Goal: Task Accomplishment & Management: Manage account settings

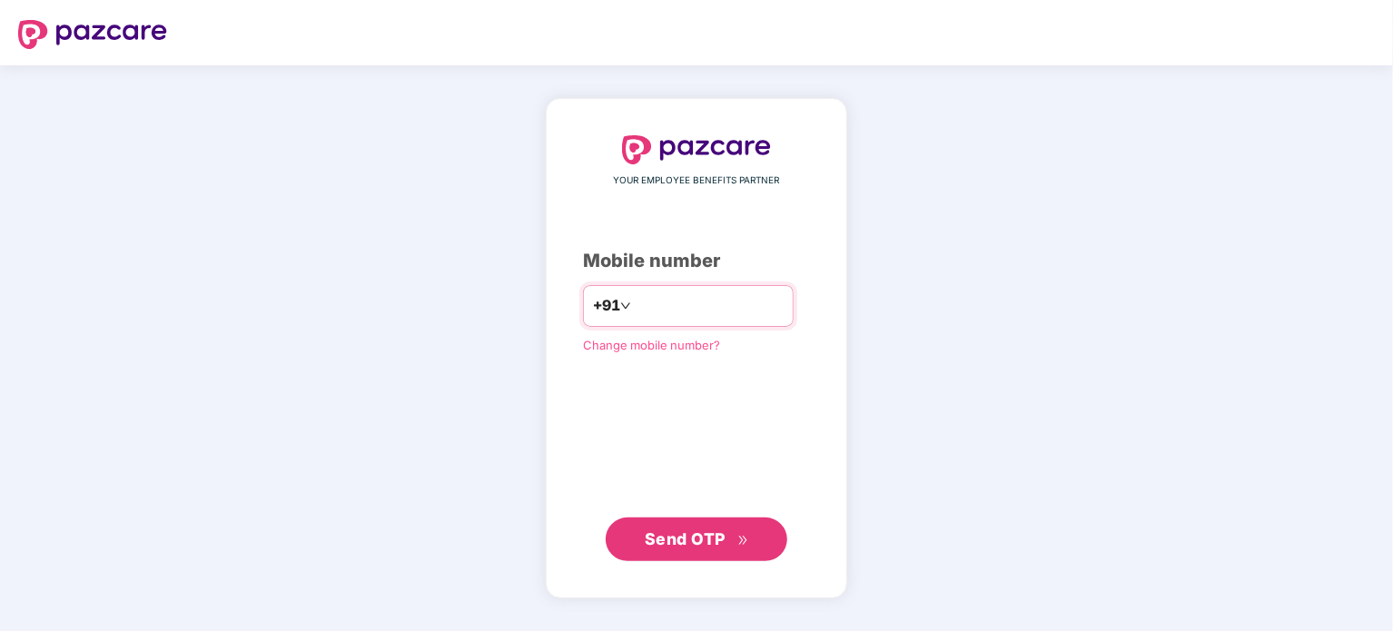
click at [655, 308] on input "number" at bounding box center [709, 306] width 149 height 29
click at [980, 425] on div "YOUR EMPLOYEE BENEFITS PARTNER Mobile number +91 Change mobile number? Send OTP" at bounding box center [696, 348] width 1393 height 566
click at [671, 298] on input "number" at bounding box center [709, 306] width 149 height 29
type input "**********"
click at [699, 539] on span "Send OTP" at bounding box center [685, 538] width 81 height 19
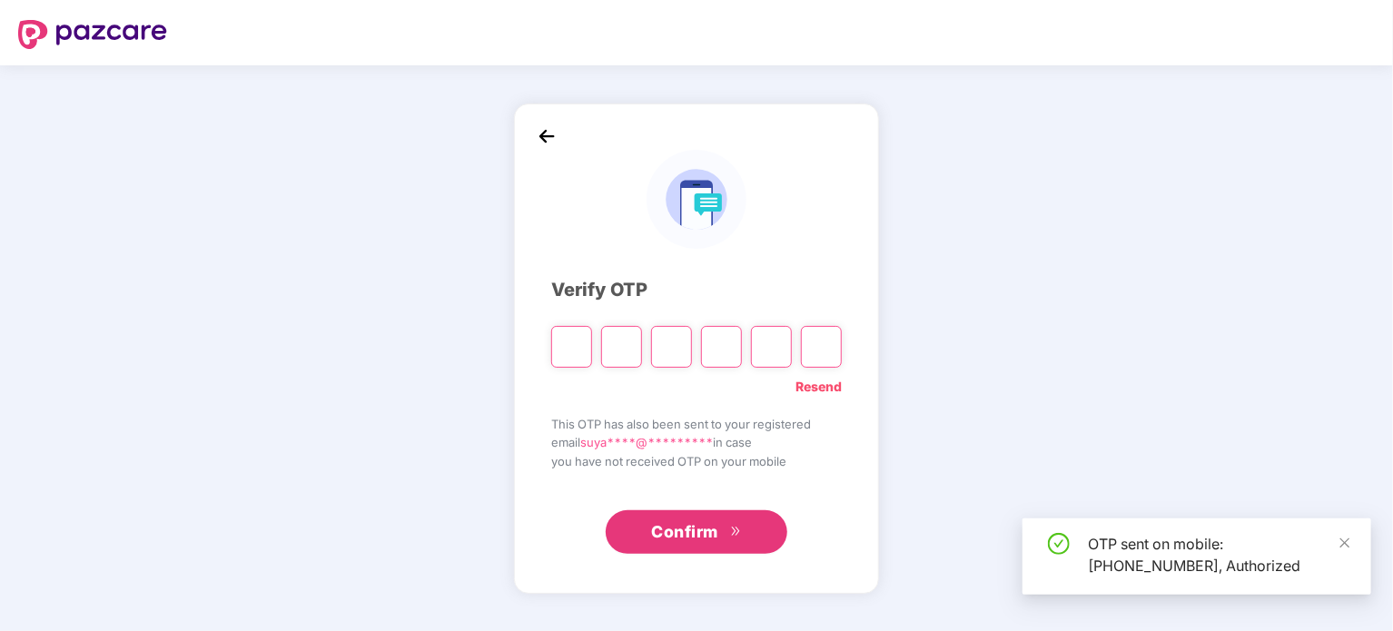
click at [568, 355] on input "Please enter verification code. Digit 1" at bounding box center [571, 347] width 41 height 42
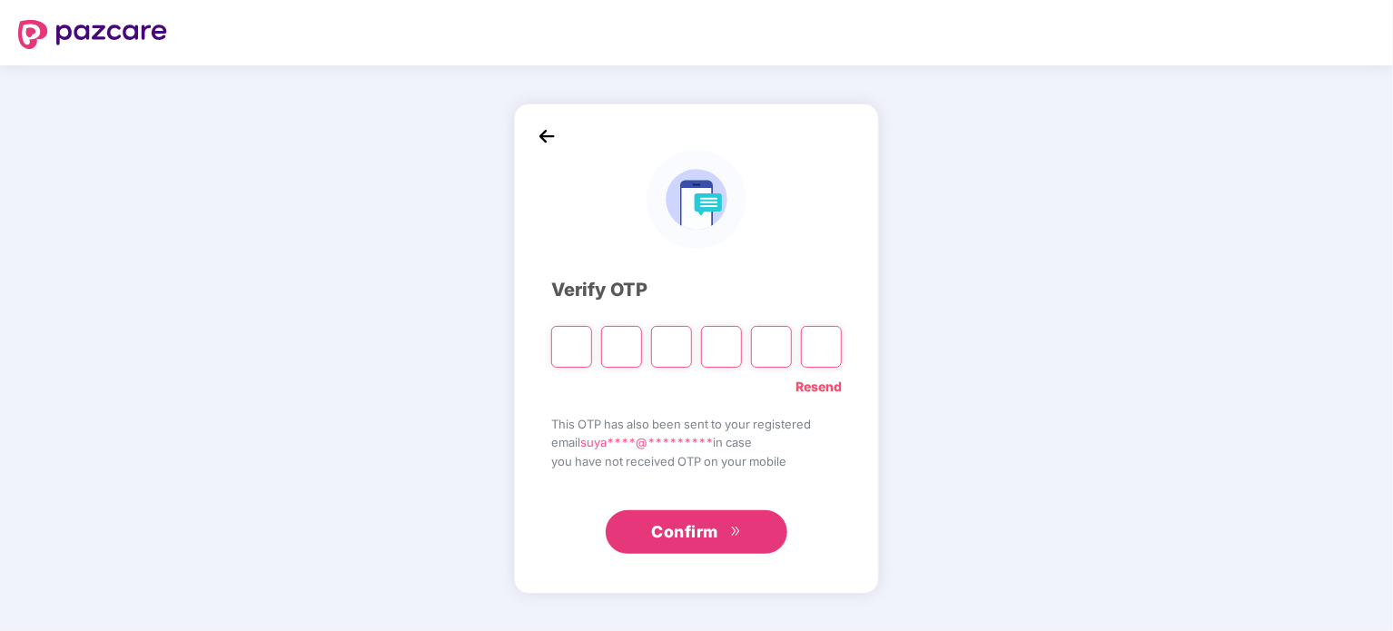
type input "*"
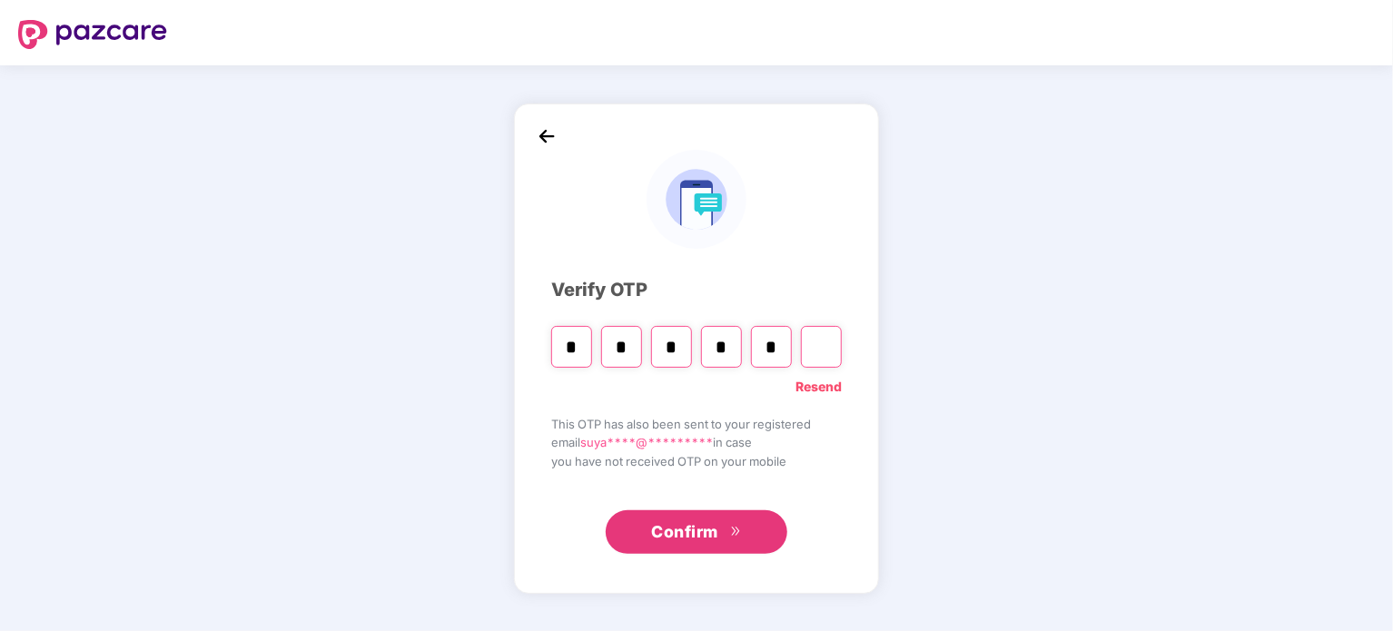
type input "*"
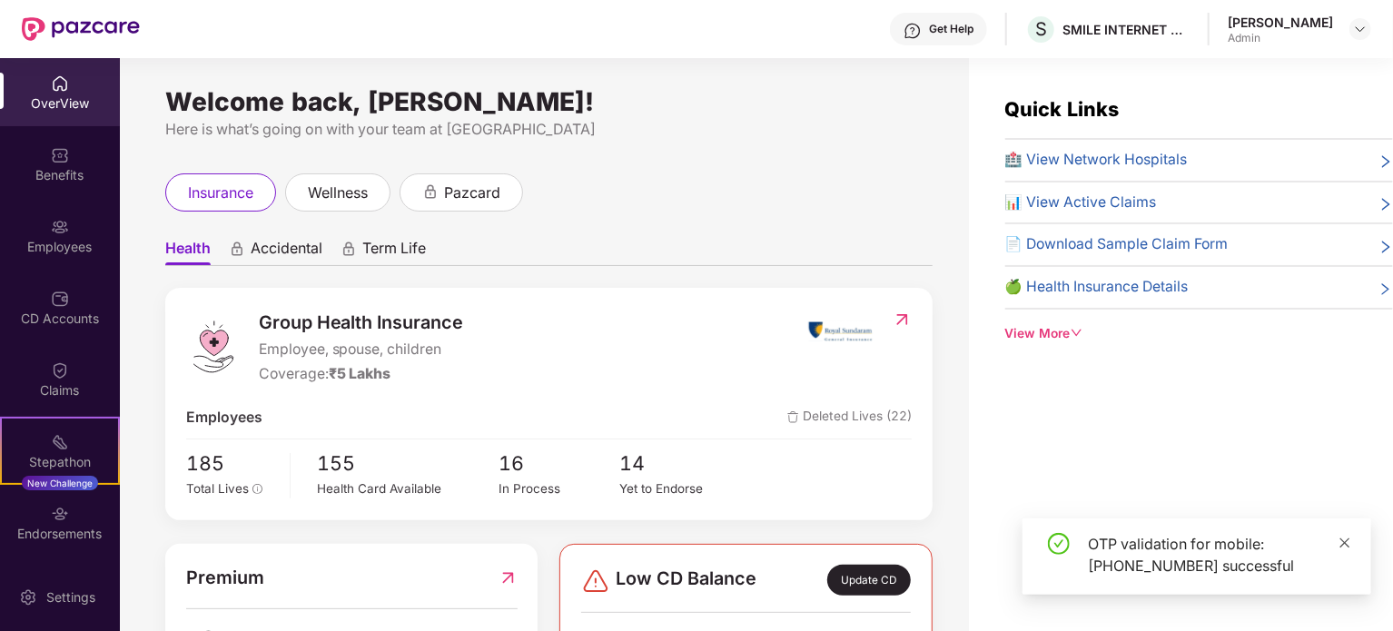
click at [1346, 542] on icon "close" at bounding box center [1346, 543] width 10 height 10
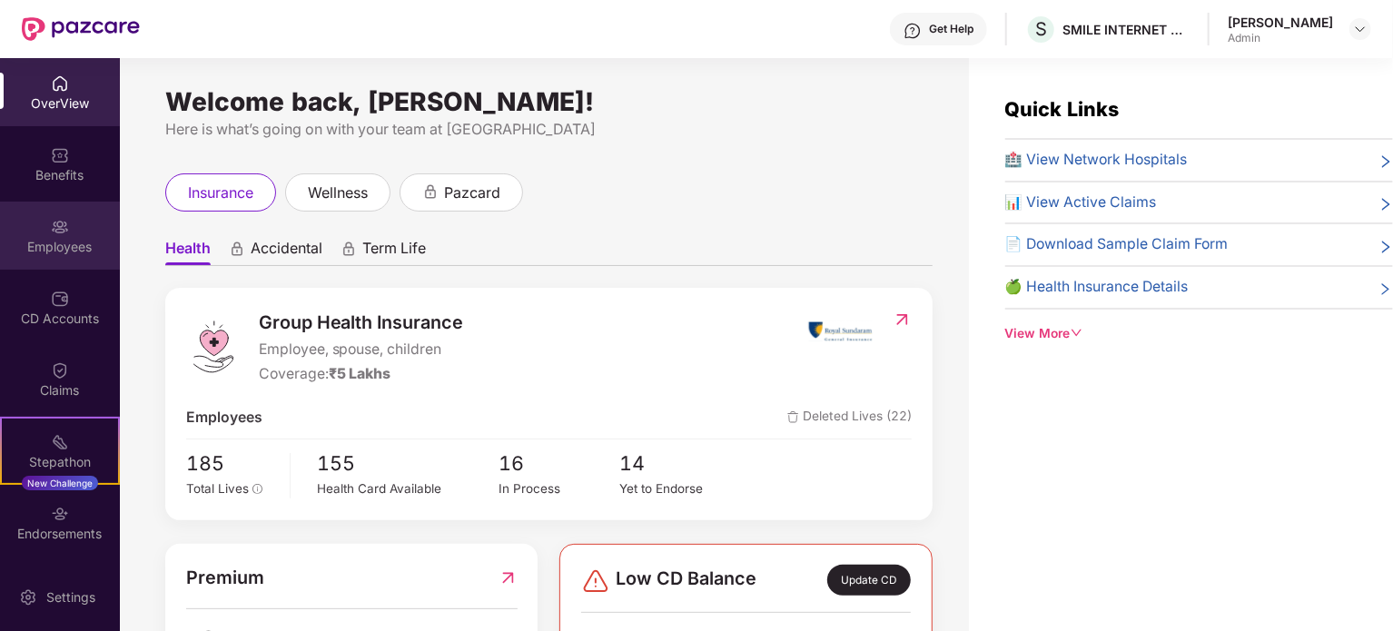
click at [69, 233] on div "Employees" at bounding box center [60, 236] width 120 height 68
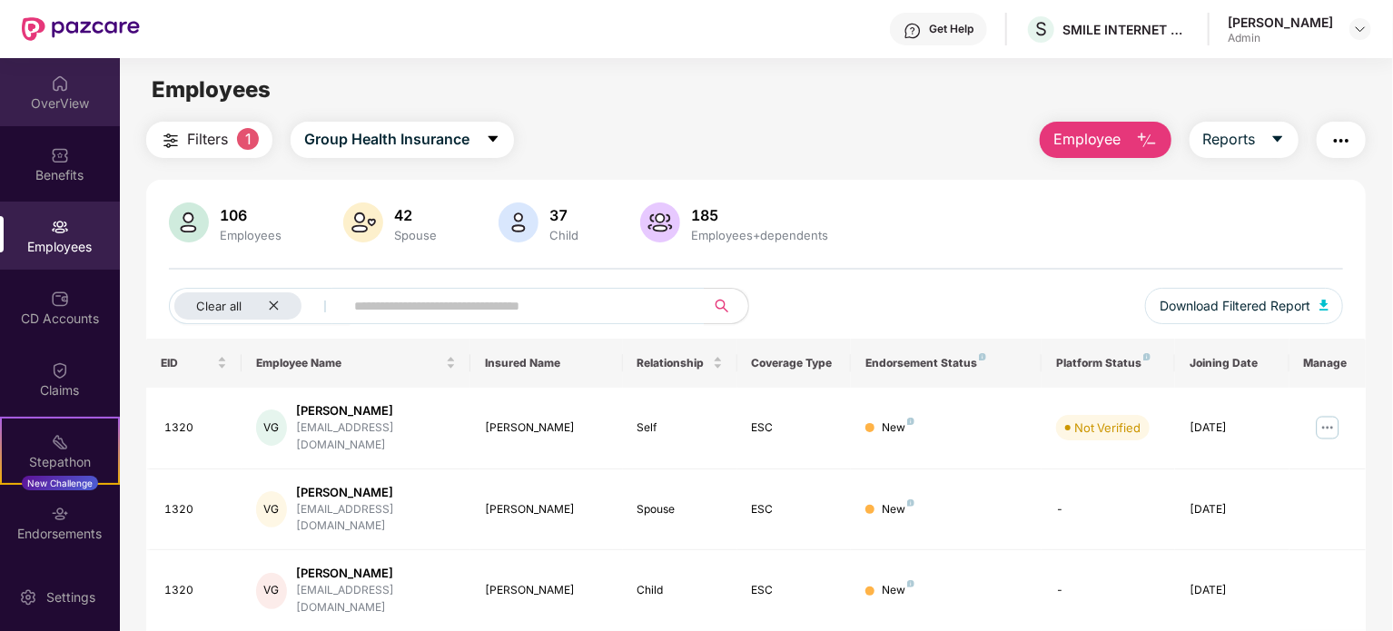
click at [46, 104] on div "OverView" at bounding box center [60, 103] width 120 height 18
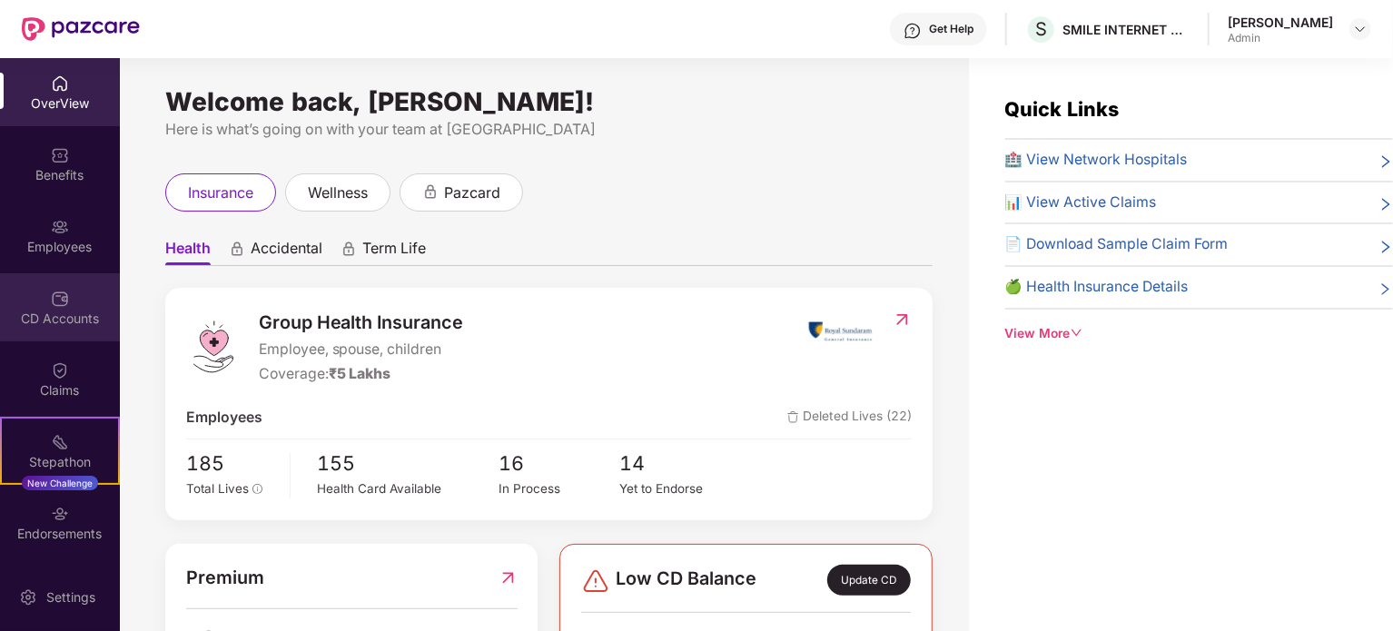
click at [67, 297] on div "CD Accounts" at bounding box center [60, 307] width 120 height 68
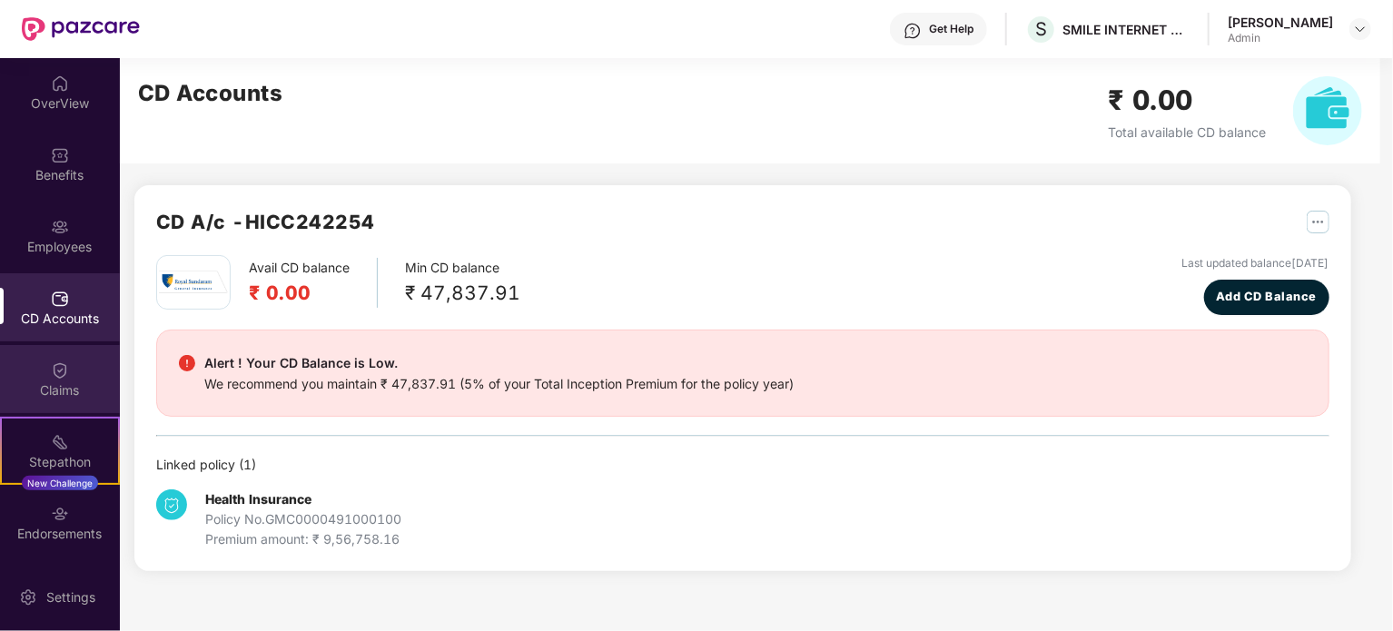
click at [10, 387] on div "Claims" at bounding box center [60, 391] width 120 height 18
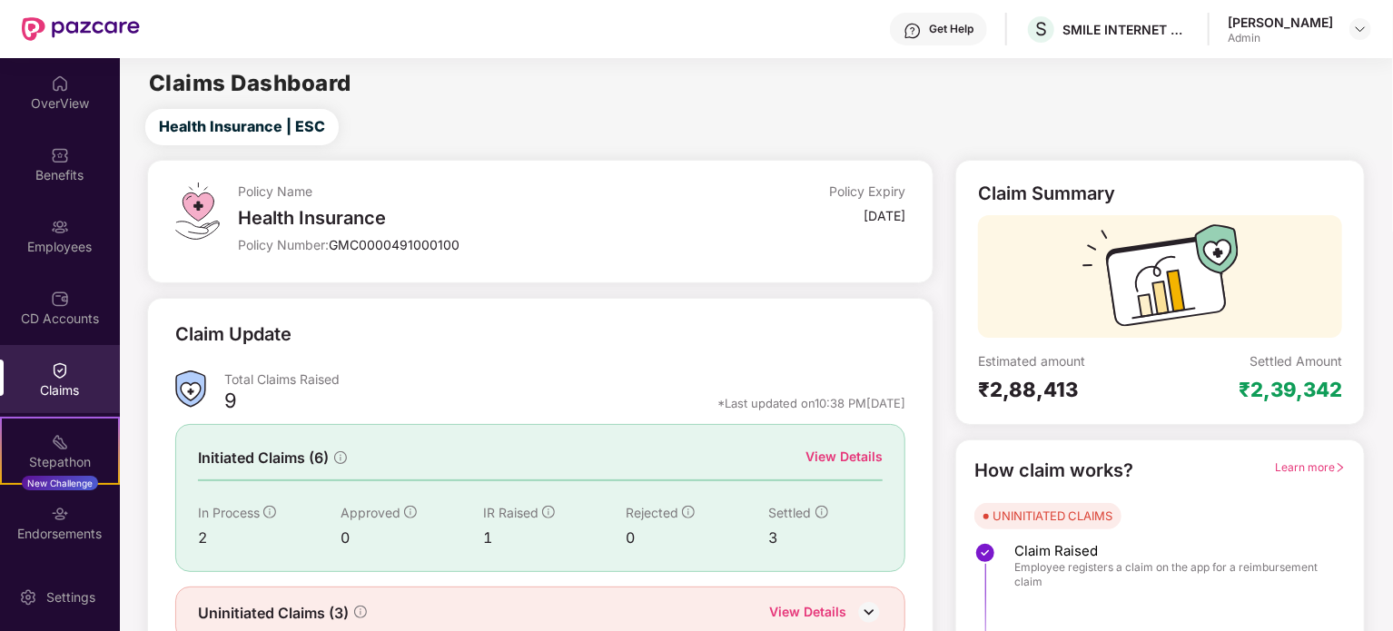
scroll to position [79, 0]
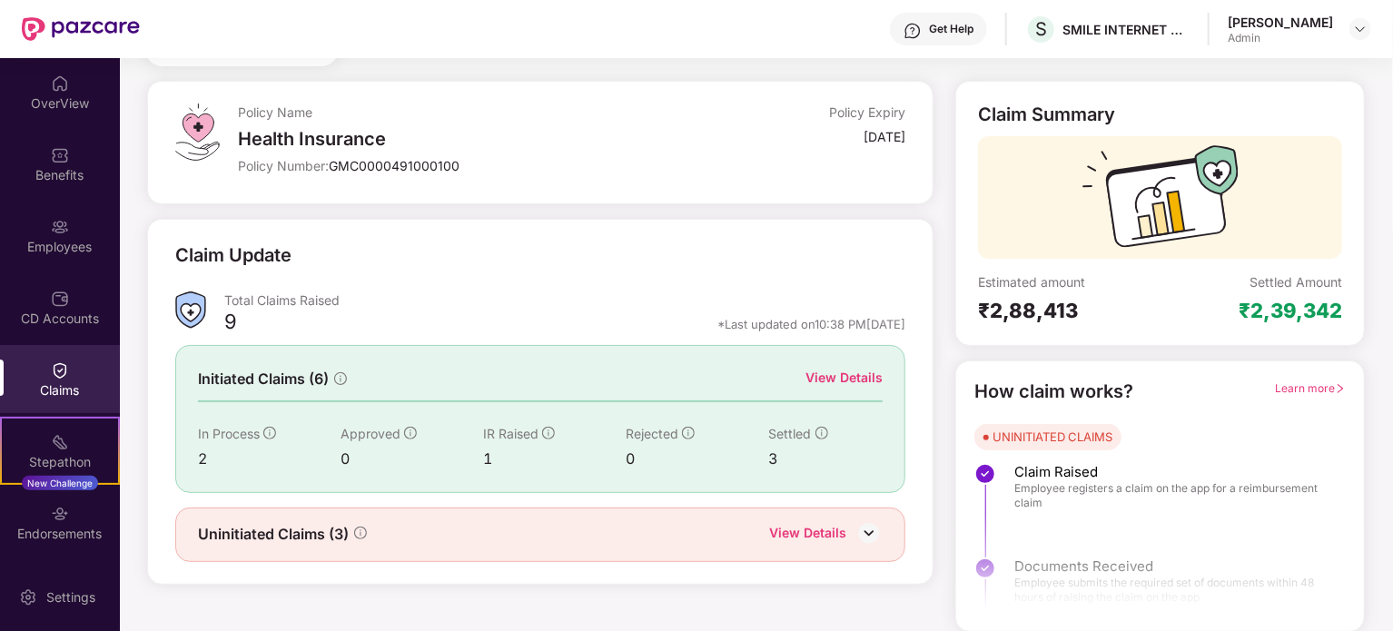
click at [812, 530] on div "View Details" at bounding box center [807, 535] width 77 height 24
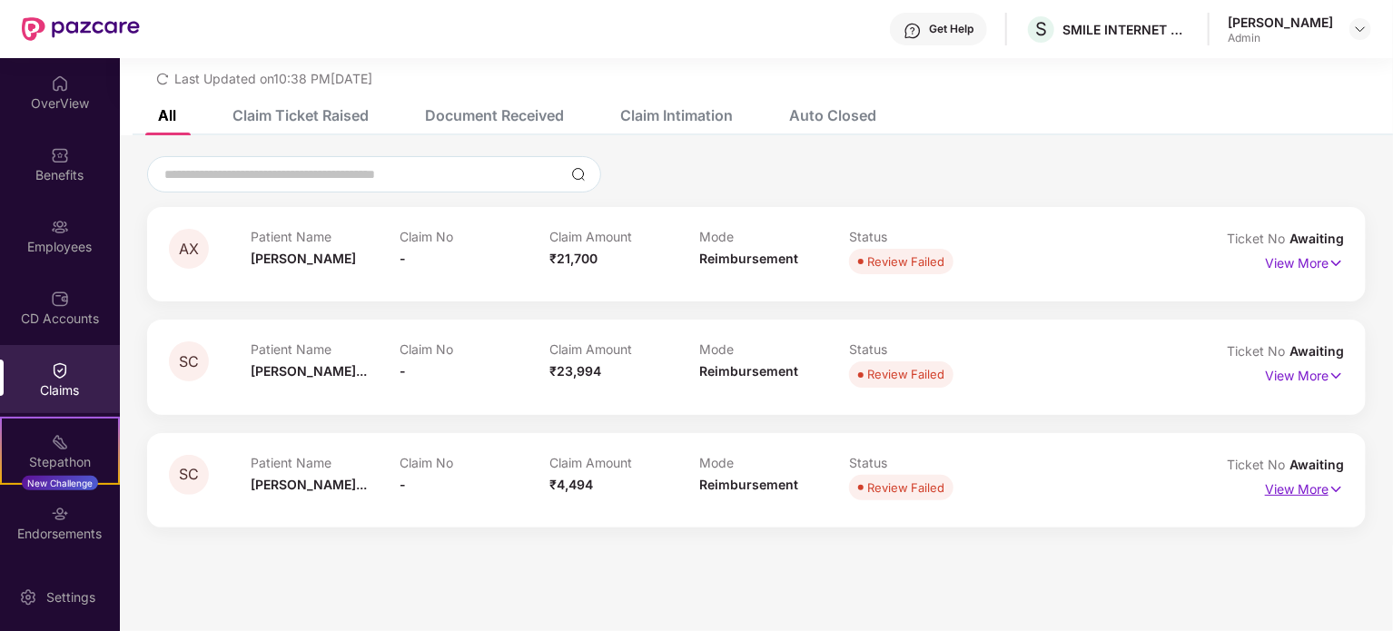
click at [1283, 497] on p "View More" at bounding box center [1304, 487] width 79 height 25
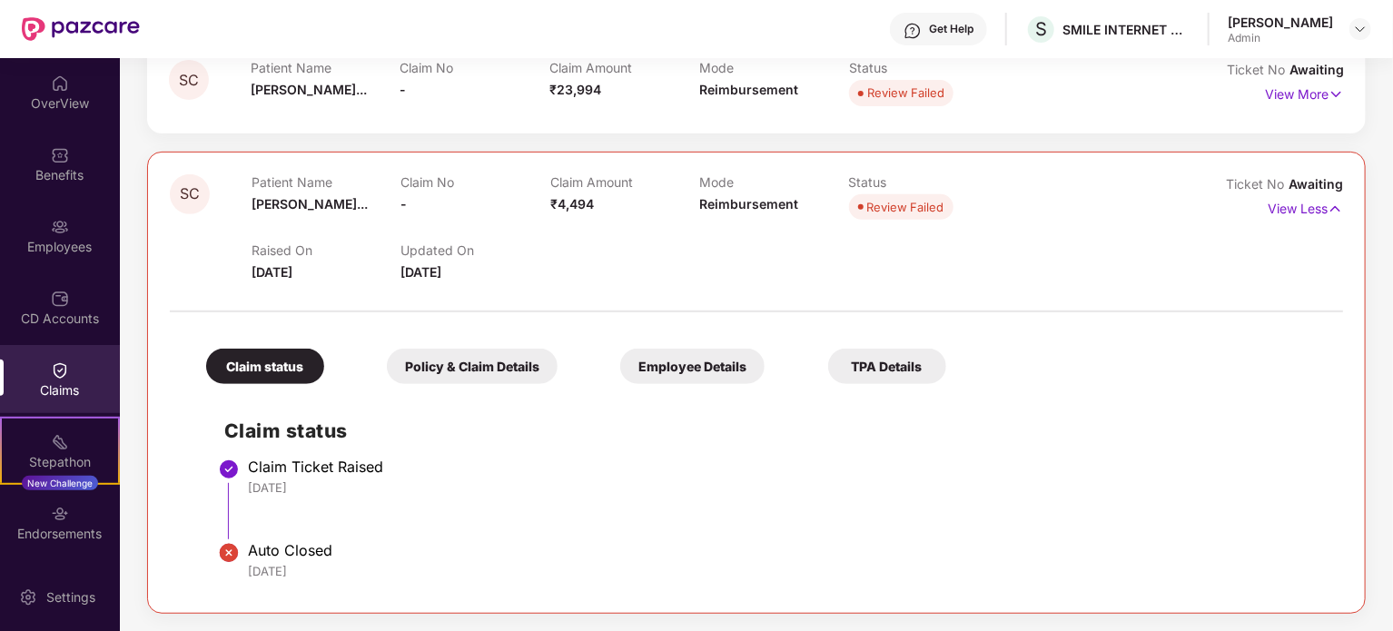
scroll to position [0, 0]
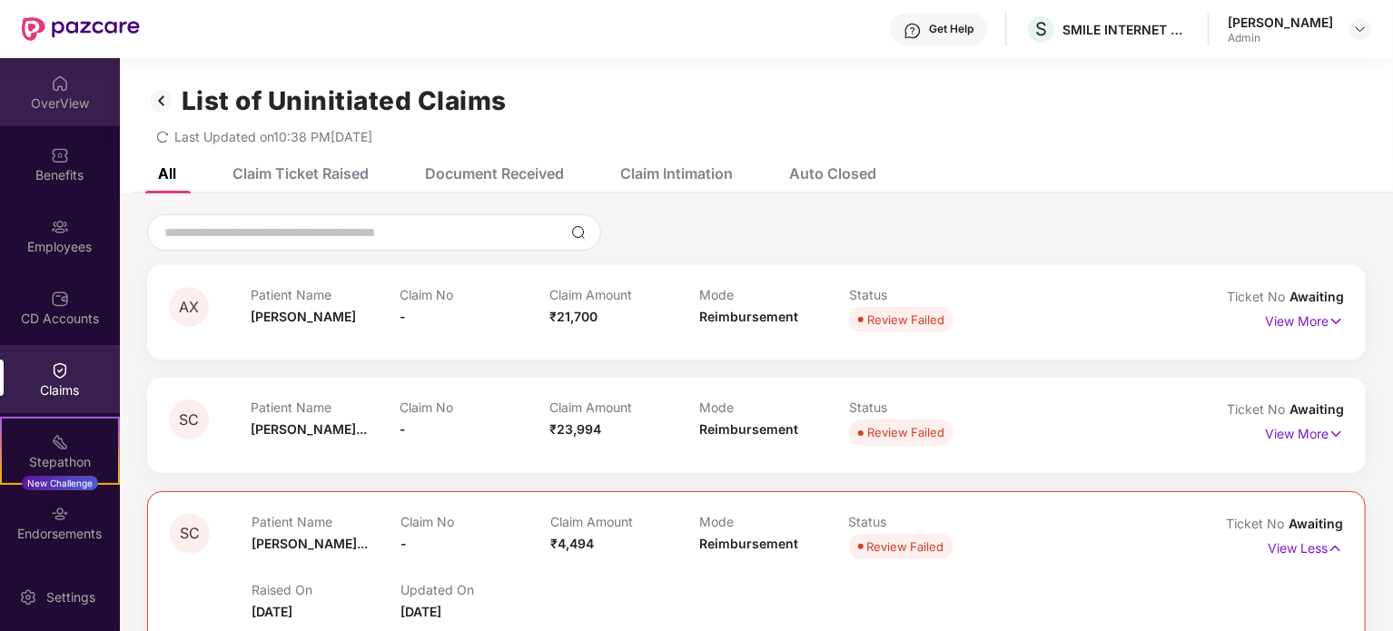
click at [29, 107] on div "OverView" at bounding box center [60, 103] width 120 height 18
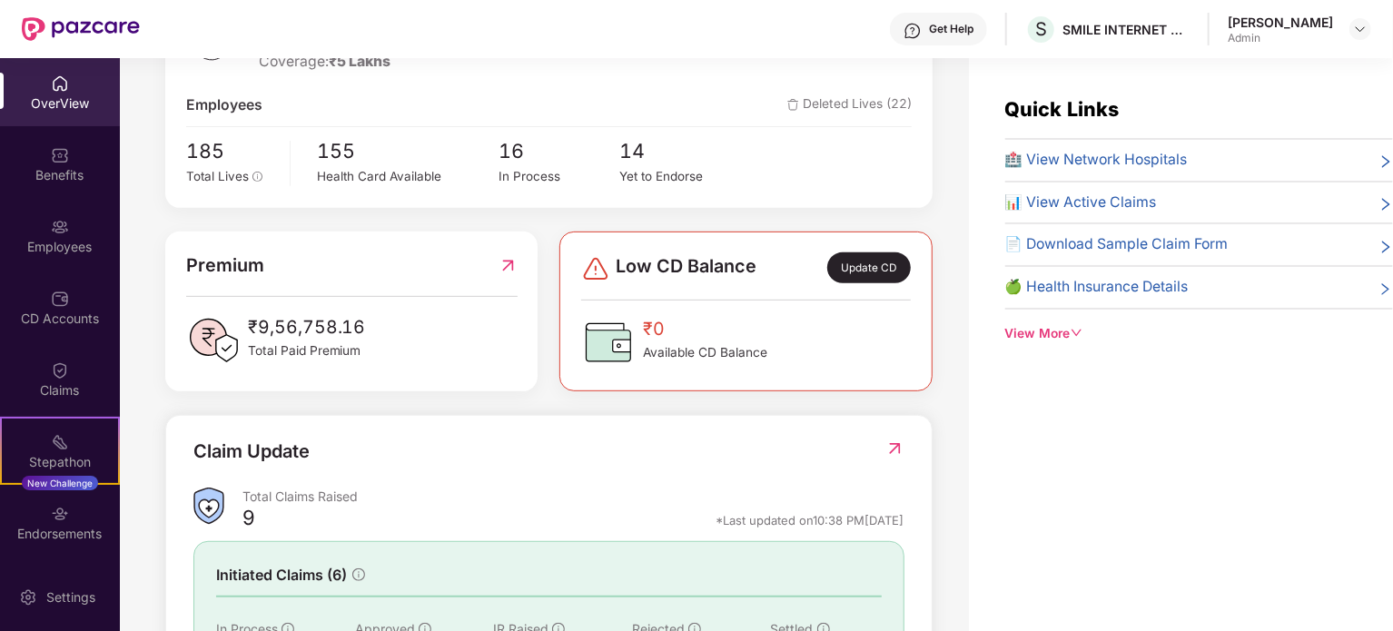
scroll to position [319, 0]
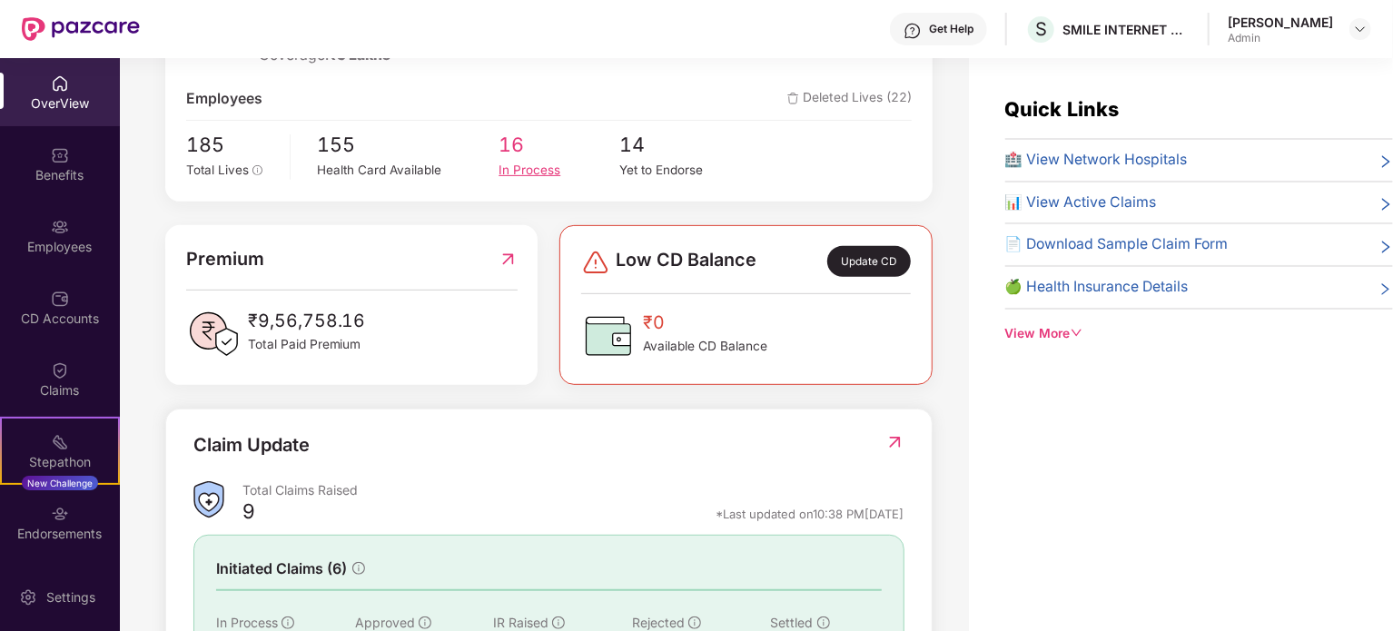
click at [505, 130] on span "16" at bounding box center [559, 145] width 121 height 31
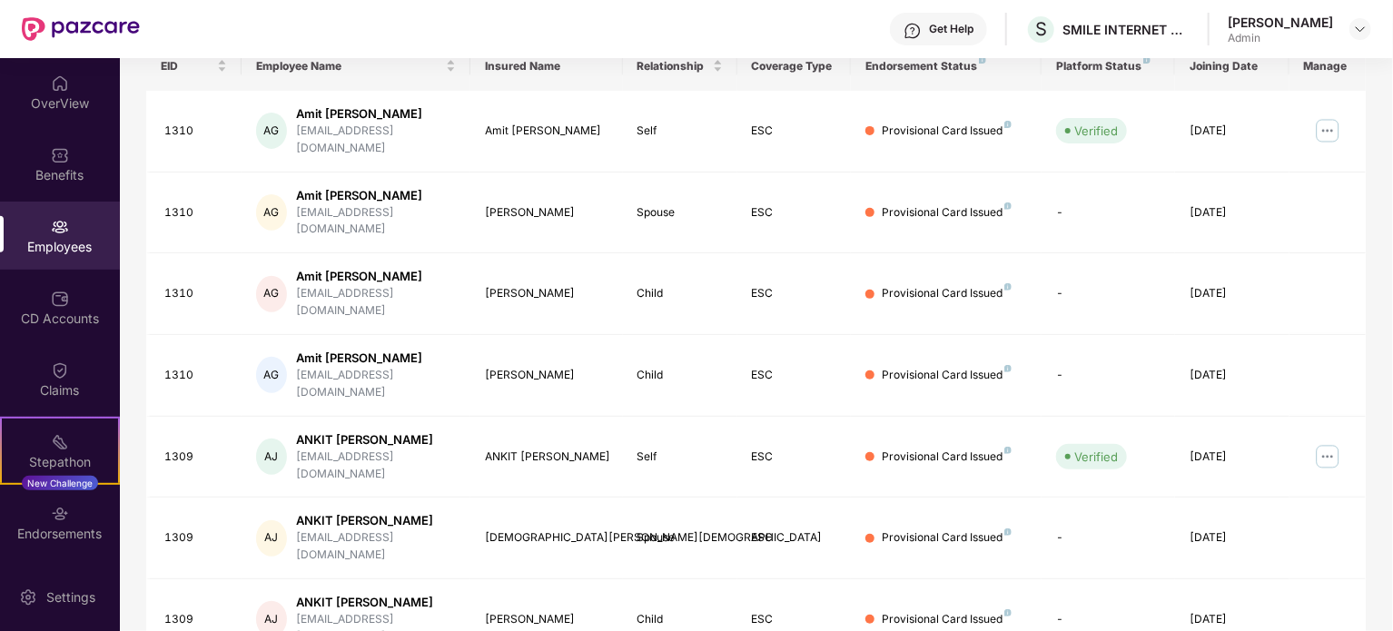
scroll to position [482, 0]
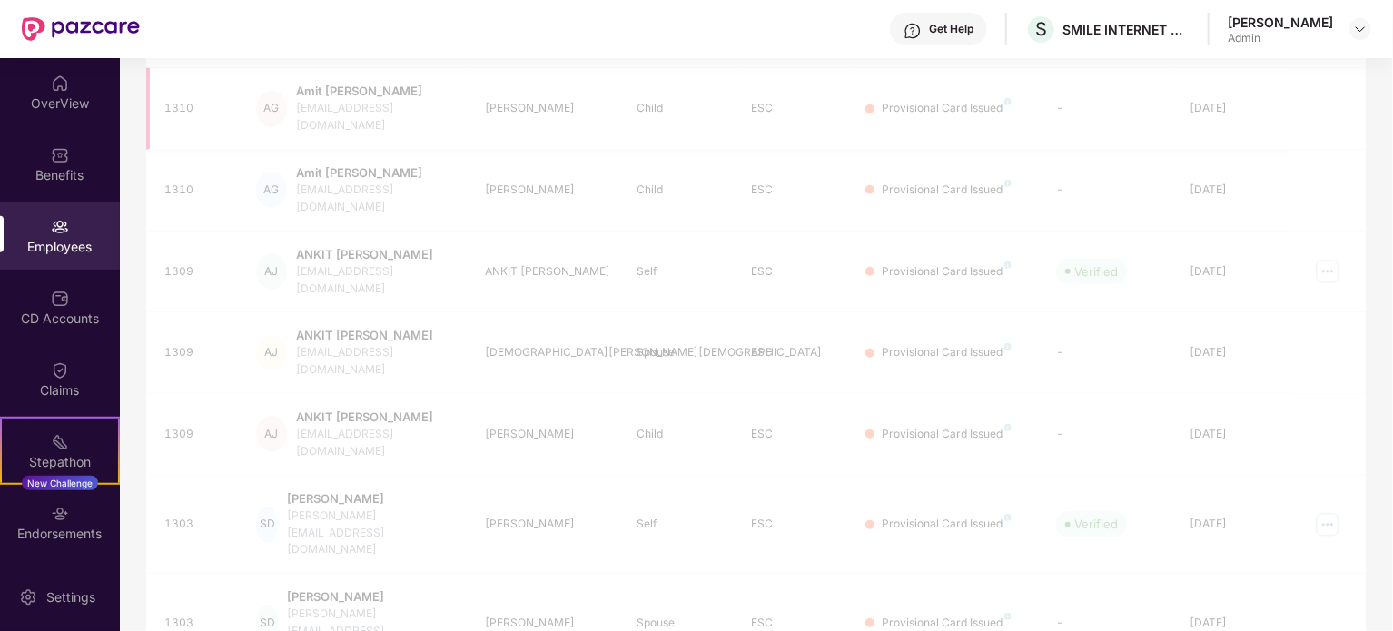
scroll to position [218, 0]
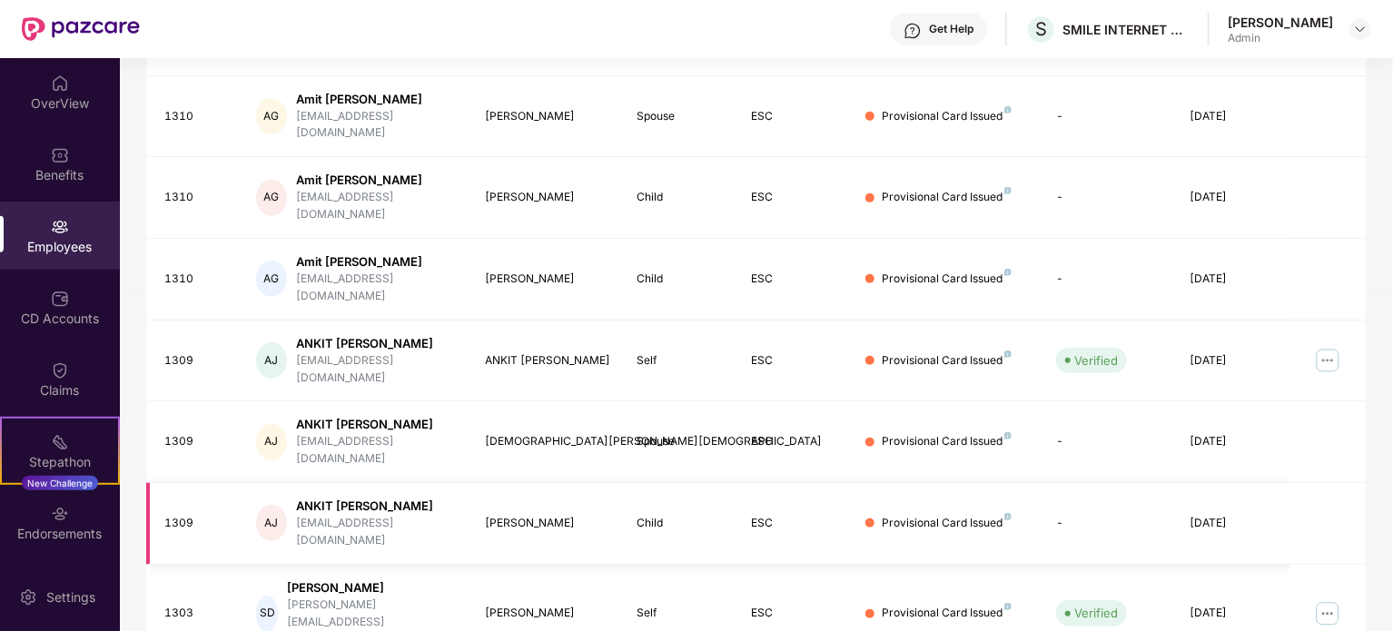
scroll to position [482, 0]
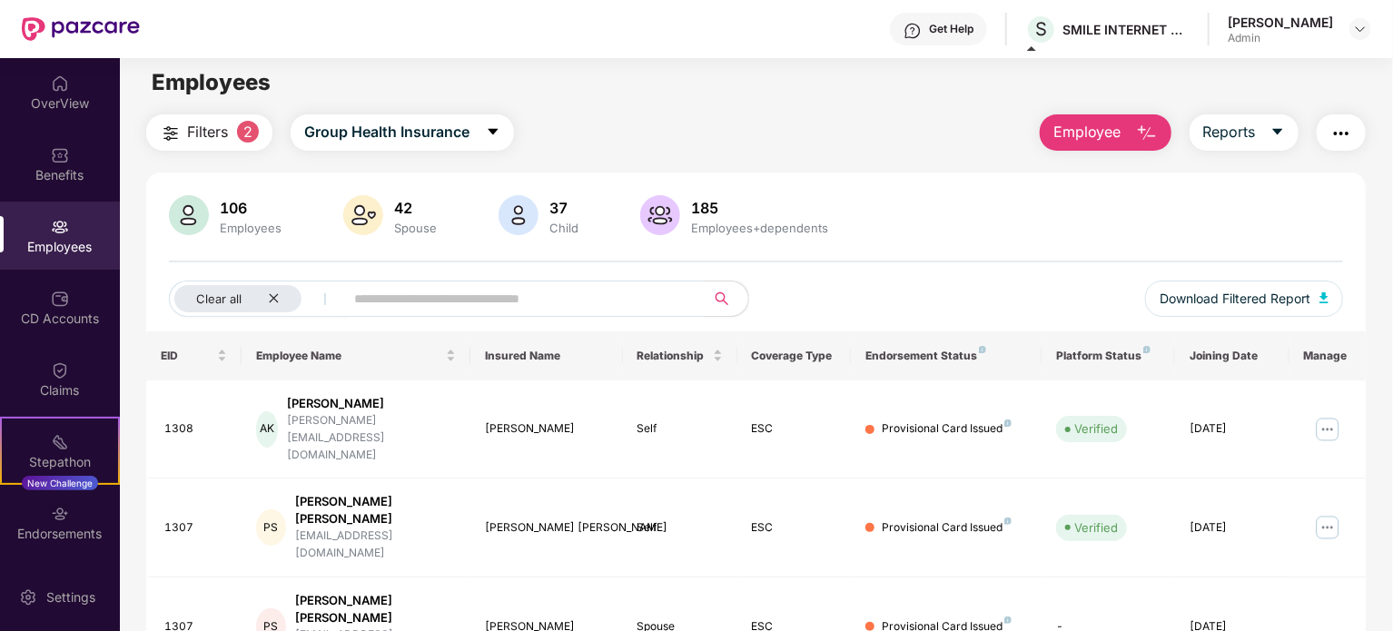
scroll to position [0, 0]
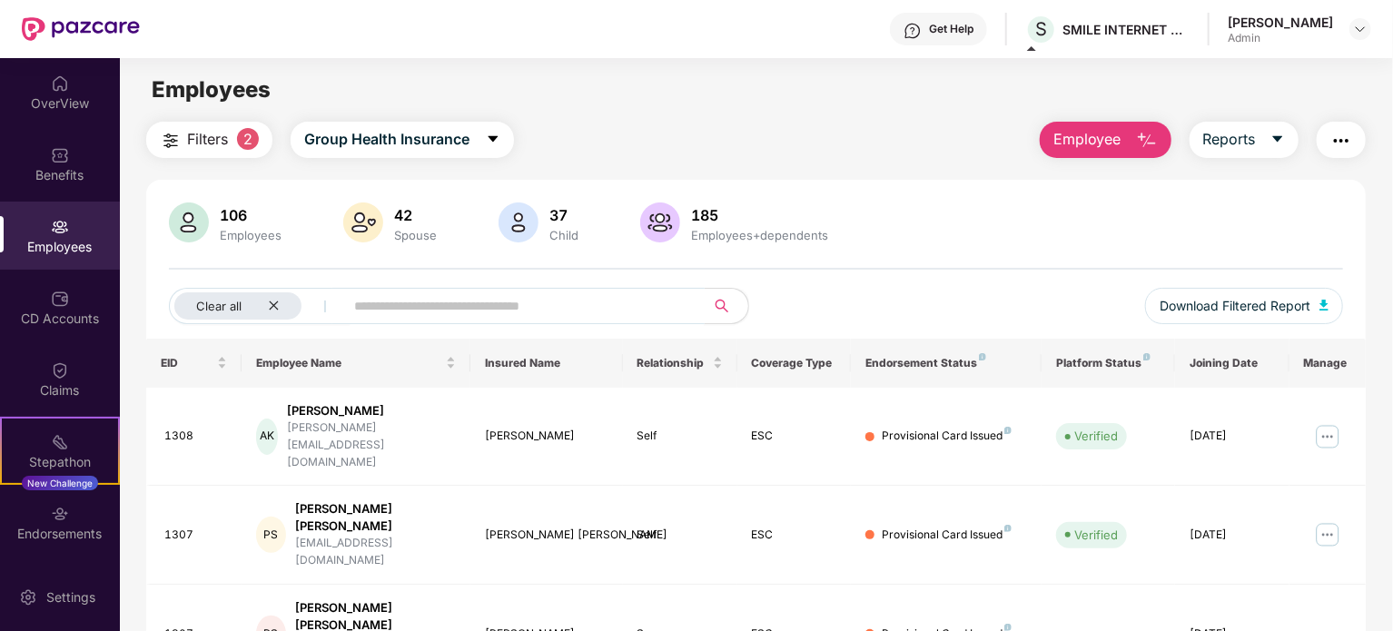
click at [491, 308] on input "text" at bounding box center [517, 305] width 326 height 27
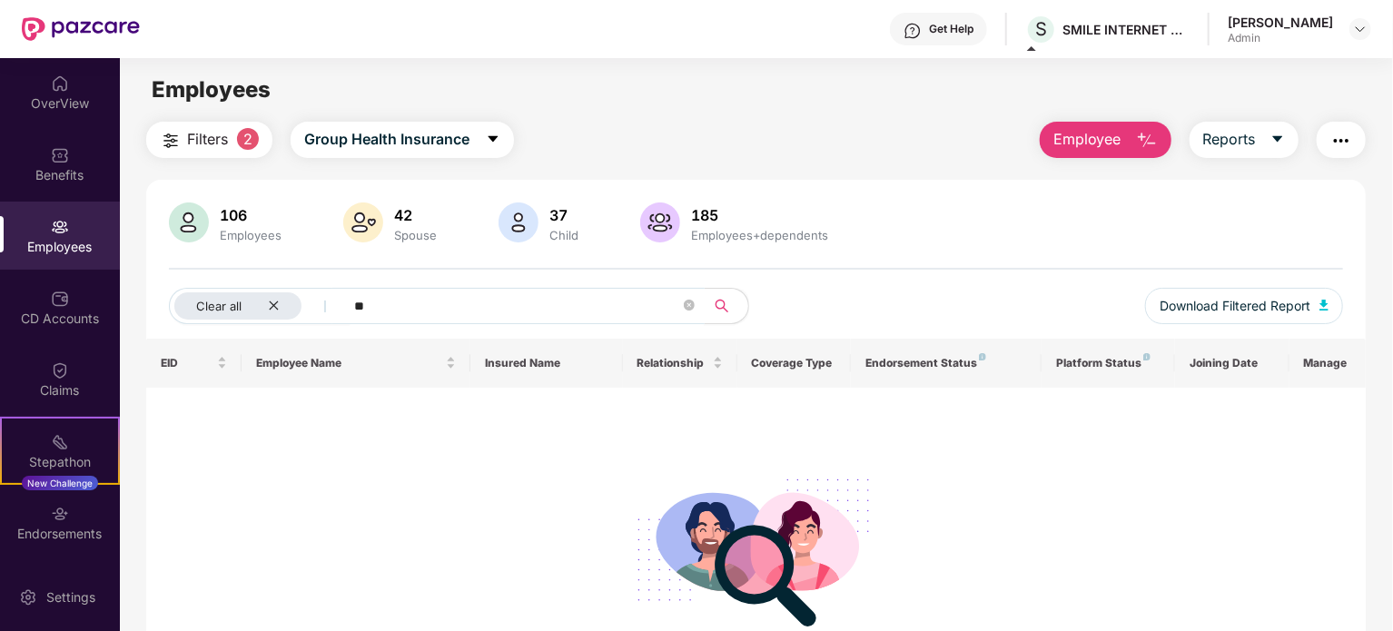
type input "*"
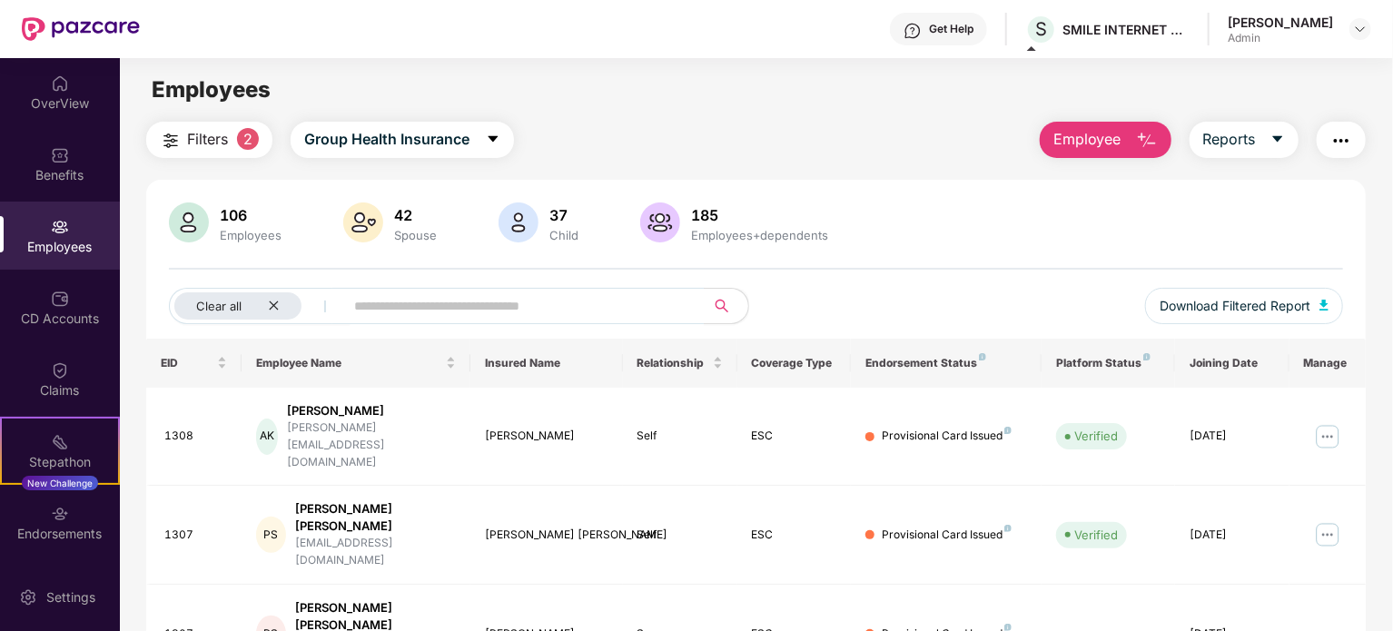
click at [61, 262] on div "Employees" at bounding box center [60, 236] width 120 height 68
click at [1138, 141] on img "button" at bounding box center [1147, 141] width 22 height 22
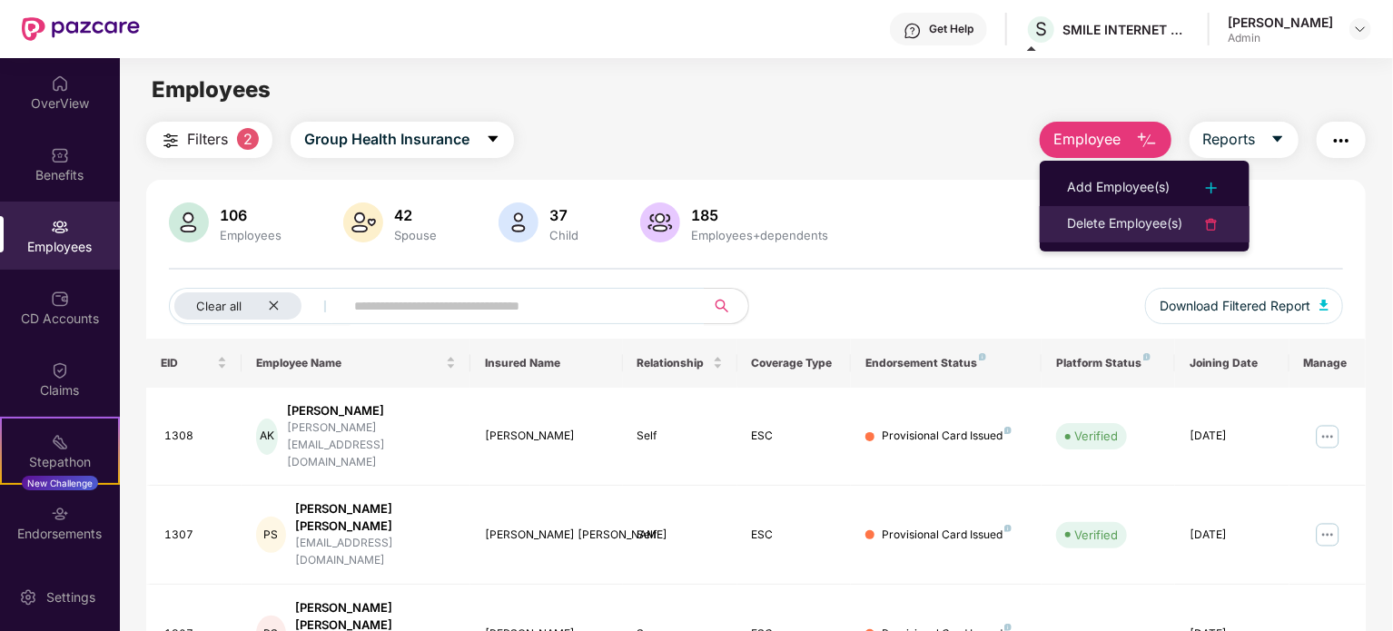
click at [1101, 226] on div "Delete Employee(s)" at bounding box center [1124, 224] width 115 height 22
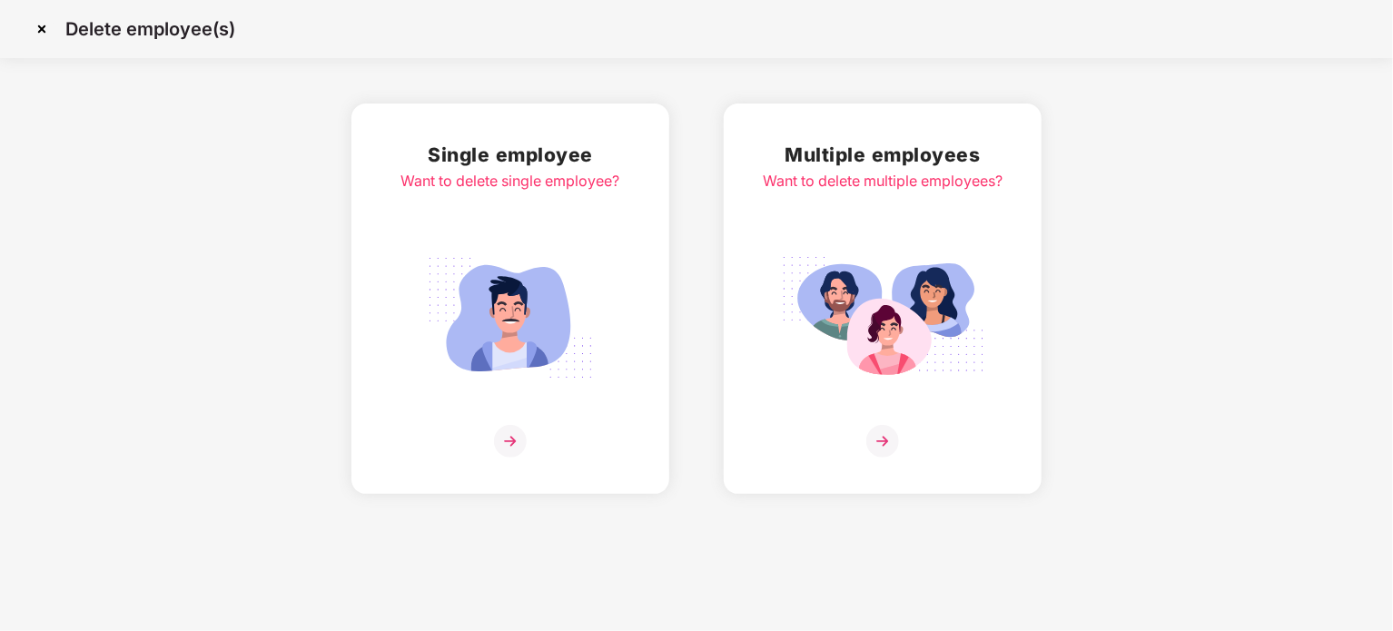
click at [538, 319] on img at bounding box center [510, 318] width 203 height 142
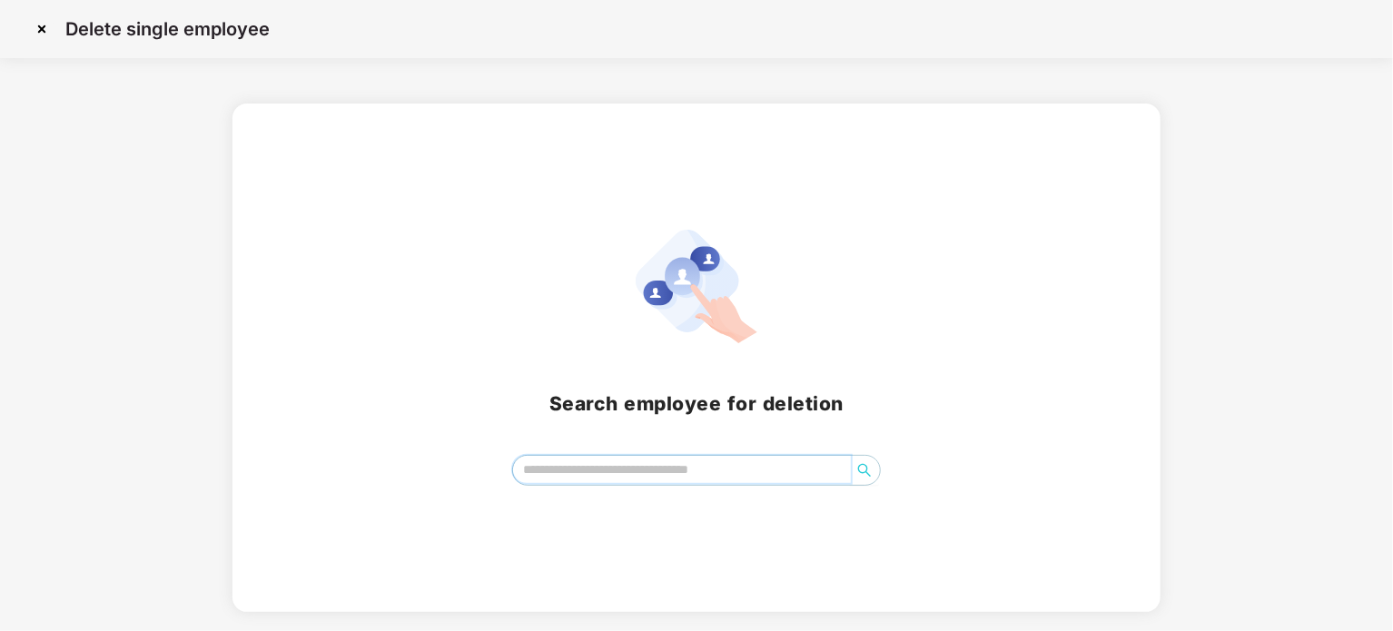
click at [625, 477] on input "search" at bounding box center [682, 469] width 338 height 27
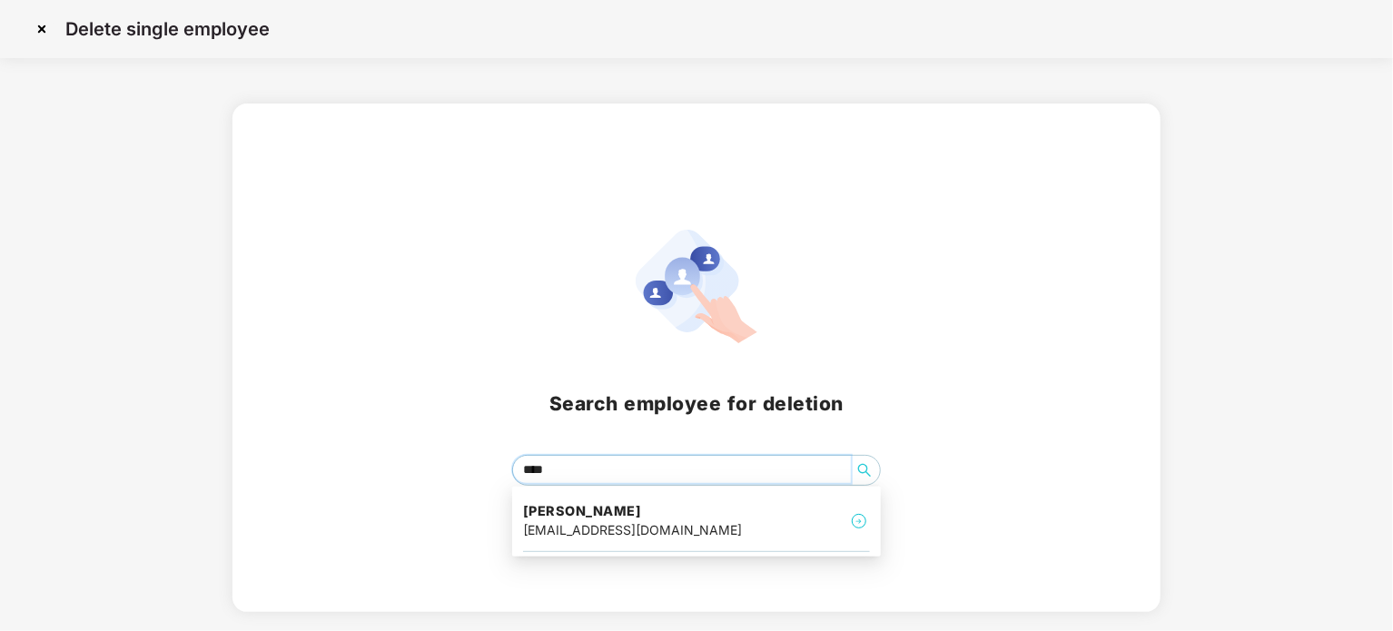
type input "*****"
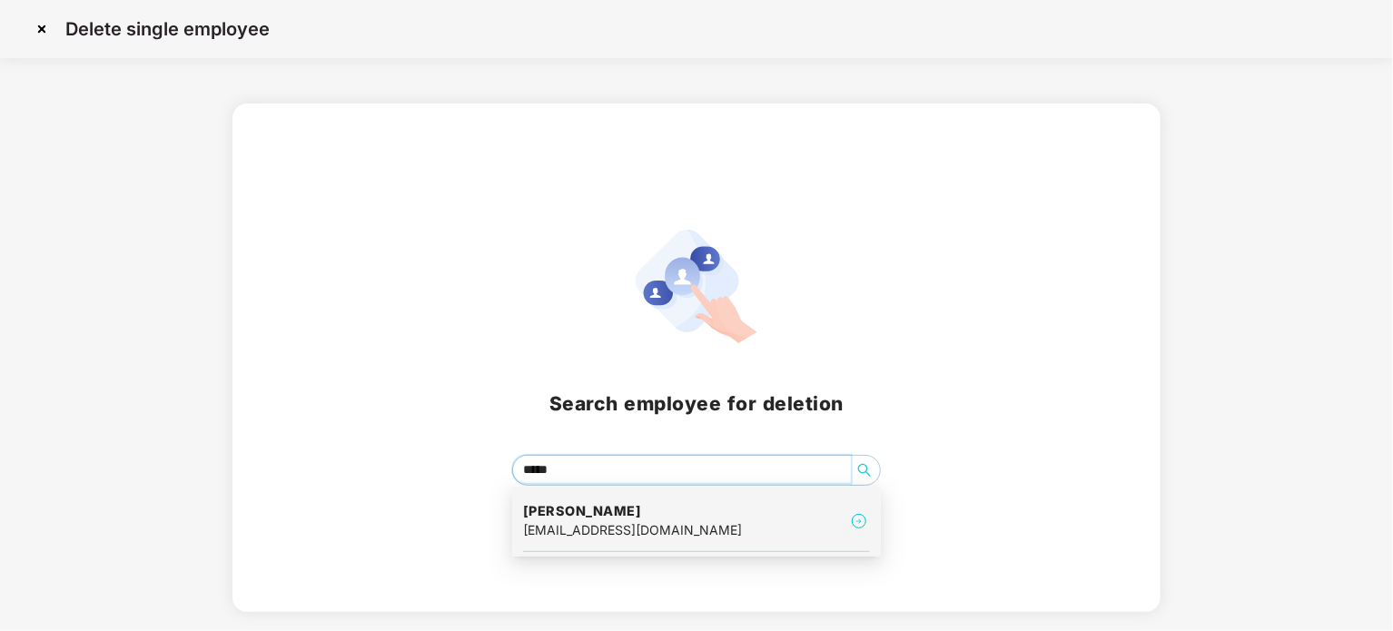
click at [596, 497] on div "[PERSON_NAME] [EMAIL_ADDRESS][DOMAIN_NAME]" at bounding box center [696, 521] width 347 height 61
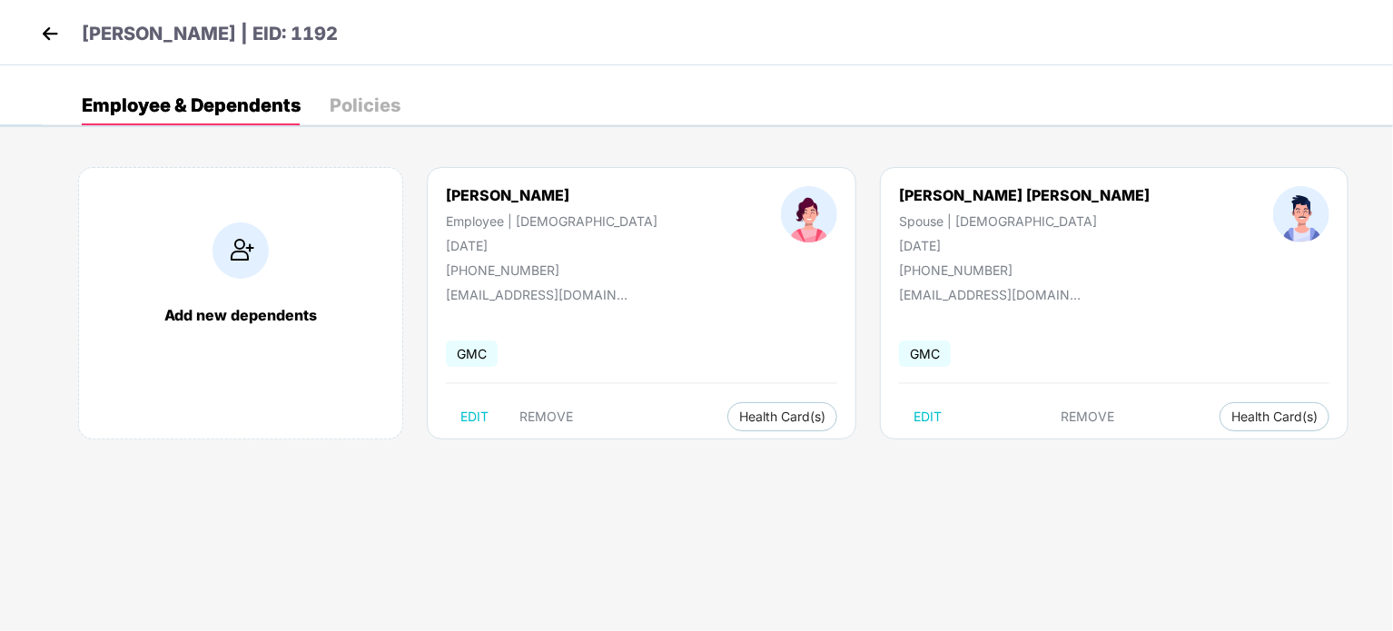
click at [730, 104] on div "Employee & Dependents Policies" at bounding box center [718, 105] width 1352 height 40
